Goal: Communication & Community: Answer question/provide support

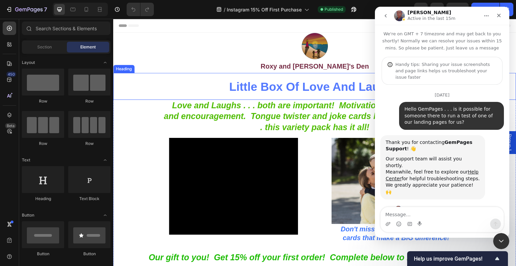
scroll to position [1799, 0]
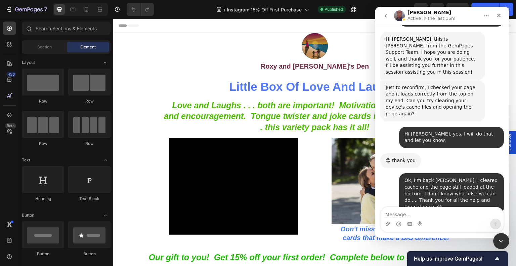
click at [451, 241] on div "*you [PERSON_NAME] • 53m ago" at bounding box center [442, 251] width 124 height 20
click at [456, 209] on textarea "Message…" at bounding box center [442, 212] width 123 height 11
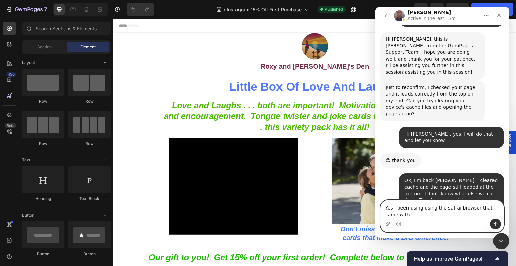
scroll to position [1806, 0]
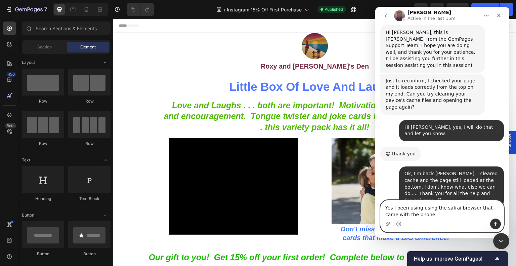
click at [447, 207] on textarea "Yes I been using using the safrai browser that came with the phone" at bounding box center [442, 209] width 123 height 18
click at [420, 215] on textarea "Yes I been using using the safari browser that came with the phone" at bounding box center [442, 209] width 123 height 18
click at [398, 224] on icon "Emoji picker" at bounding box center [398, 223] width 5 height 5
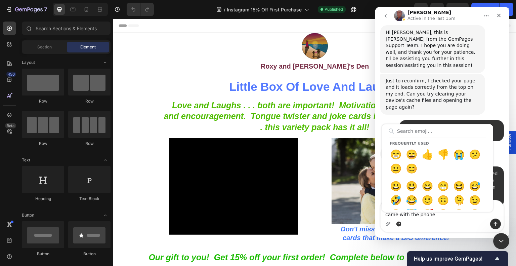
click at [438, 220] on div "Frequently used 😁 😄 👍 👎 😭 😕 😐 😊 😀 😃 😄 😁 😆 😅 🤣 😂 🙂 🙃 🫠 😉 😊 😇 🥰 😍 🤩 😘 😗 😚 😙 🥲 😋 😛…" at bounding box center [442, 223] width 123 height 11
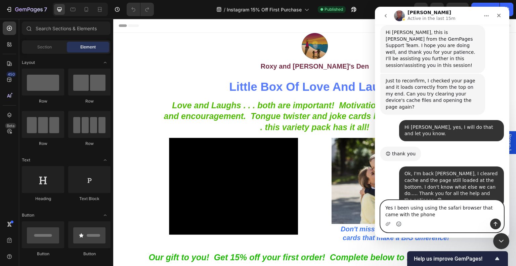
click at [387, 208] on textarea "Yes I been using using the safari browser that came with the phone" at bounding box center [442, 209] width 123 height 18
type textarea "Very strange. Yes I been using using the safari browser that came with the phone"
click at [399, 225] on icon "Emoji picker" at bounding box center [398, 223] width 5 height 5
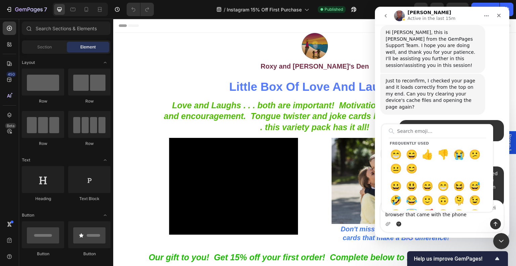
click at [433, 136] on input "Search emoji…" at bounding box center [437, 130] width 97 height 13
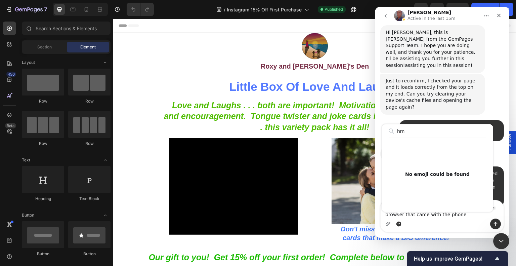
type input "h"
type input "thi"
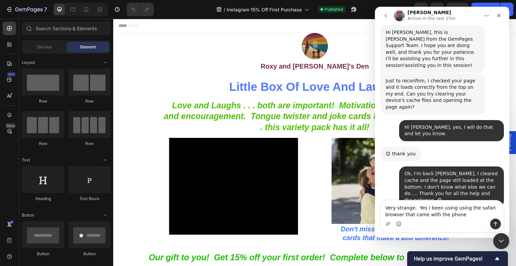
click at [458, 219] on div "Intercom messenger" at bounding box center [442, 223] width 123 height 11
click at [458, 218] on textarea "Very strange. 🤔Yes I been using using the safari browser that came with the pho…" at bounding box center [442, 209] width 123 height 18
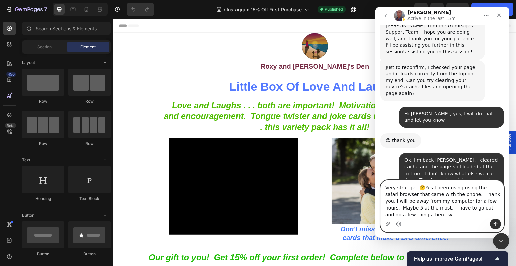
scroll to position [1826, 0]
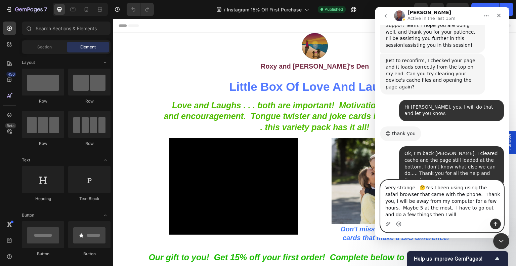
click at [492, 202] on textarea "Very strange. 🤔Yes I been using using the safari browser that came with the pho…" at bounding box center [442, 199] width 123 height 38
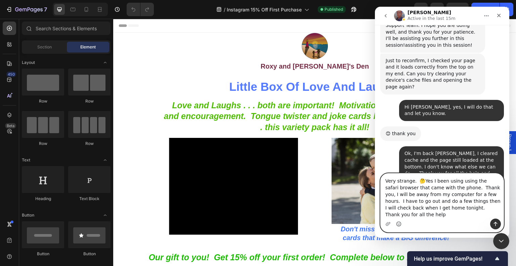
type textarea "Very strange. 🤔Yes I been using using the safari browser that came with the pho…"
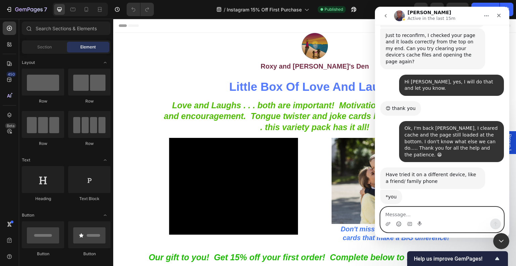
scroll to position [1852, 0]
